Goal: Check status: Check status

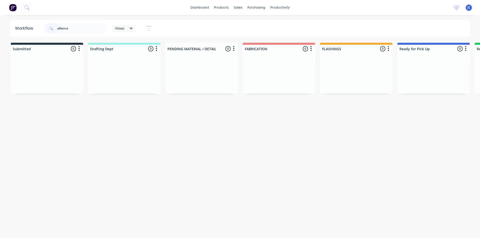
scroll to position [0, 357]
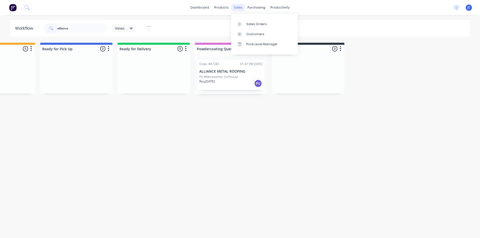
click at [237, 7] on div "sales" at bounding box center [238, 8] width 14 height 8
click at [257, 25] on div "Sales Orders" at bounding box center [256, 24] width 21 height 5
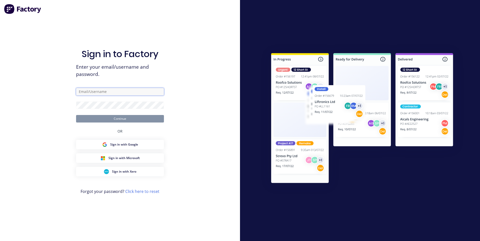
type input "[EMAIL_ADDRESS][DOMAIN_NAME]"
click at [117, 119] on button "Continue" at bounding box center [120, 119] width 88 height 8
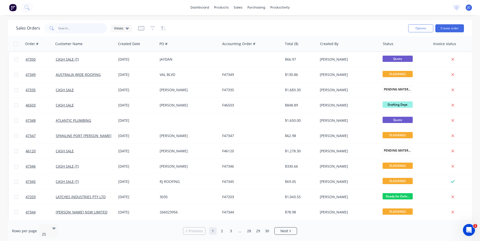
click at [62, 28] on input "text" at bounding box center [82, 28] width 49 height 10
type input "47173"
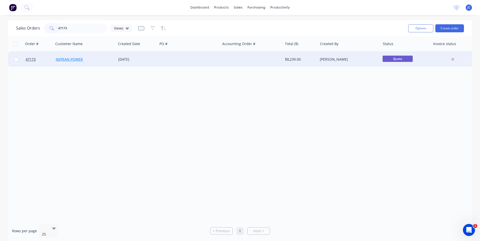
click at [72, 59] on link "NEPEAN POWER" at bounding box center [69, 59] width 27 height 5
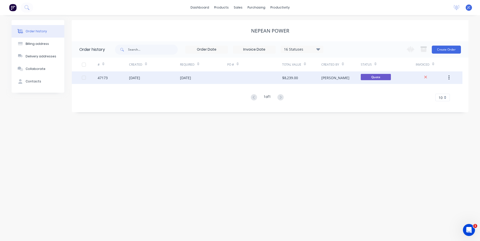
click at [155, 76] on div "[DATE]" at bounding box center [154, 78] width 51 height 13
